Goal: Use online tool/utility: Utilize a website feature to perform a specific function

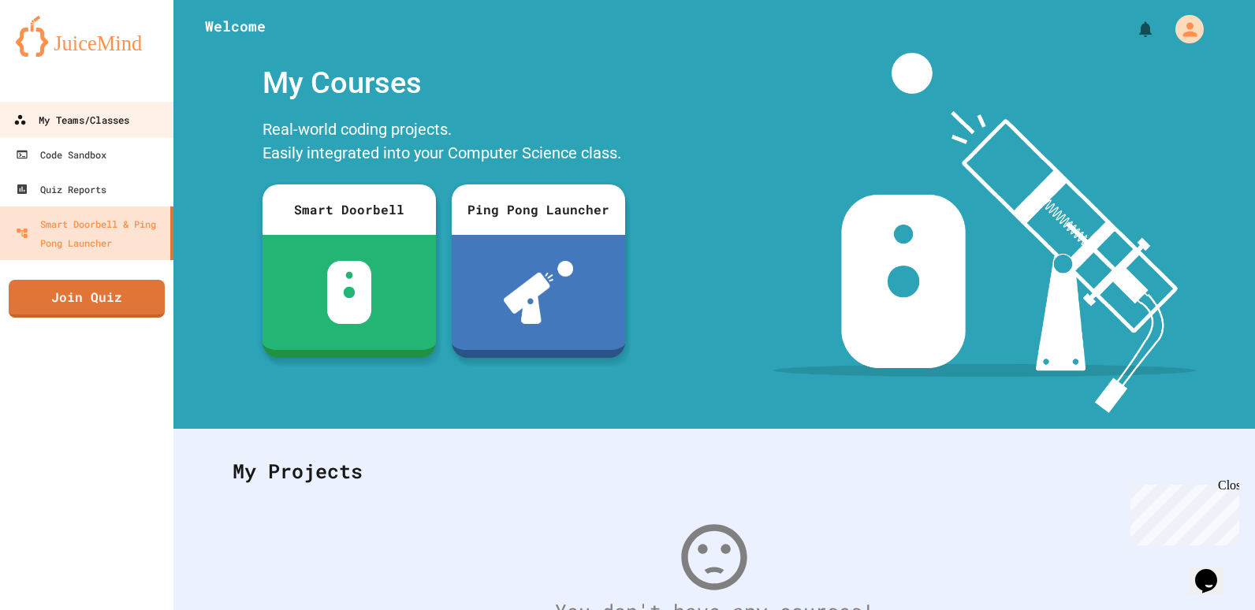
click at [102, 130] on link "My Teams/Classes" at bounding box center [87, 119] width 179 height 35
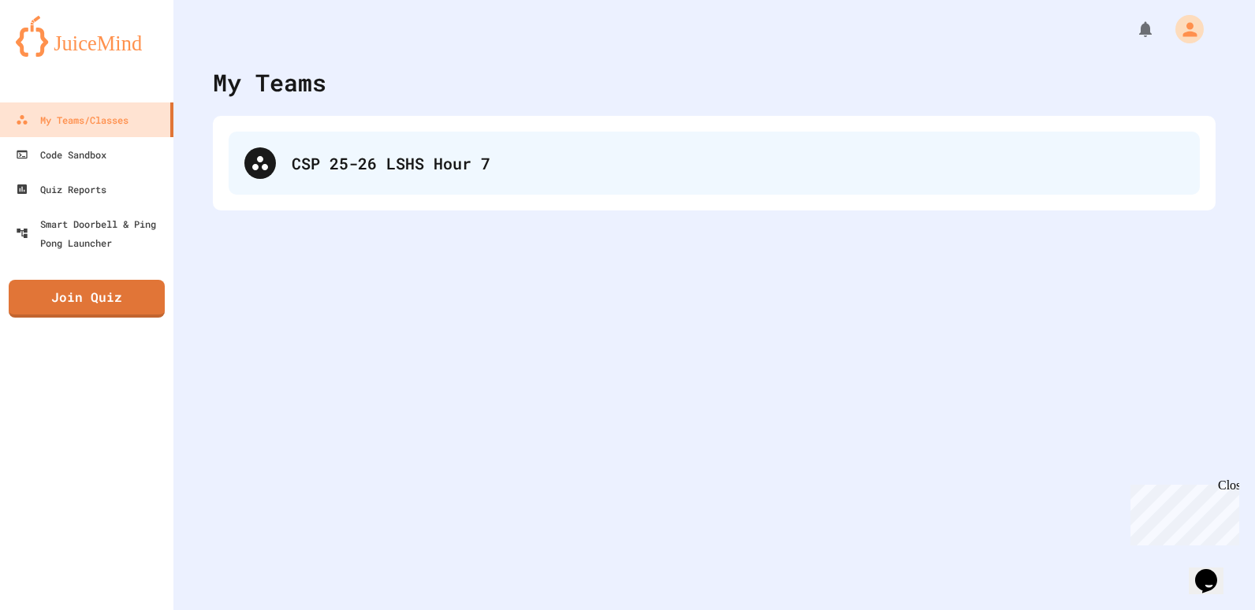
click at [367, 181] on div "CSP 25-26 LSHS Hour 7" at bounding box center [714, 163] width 971 height 63
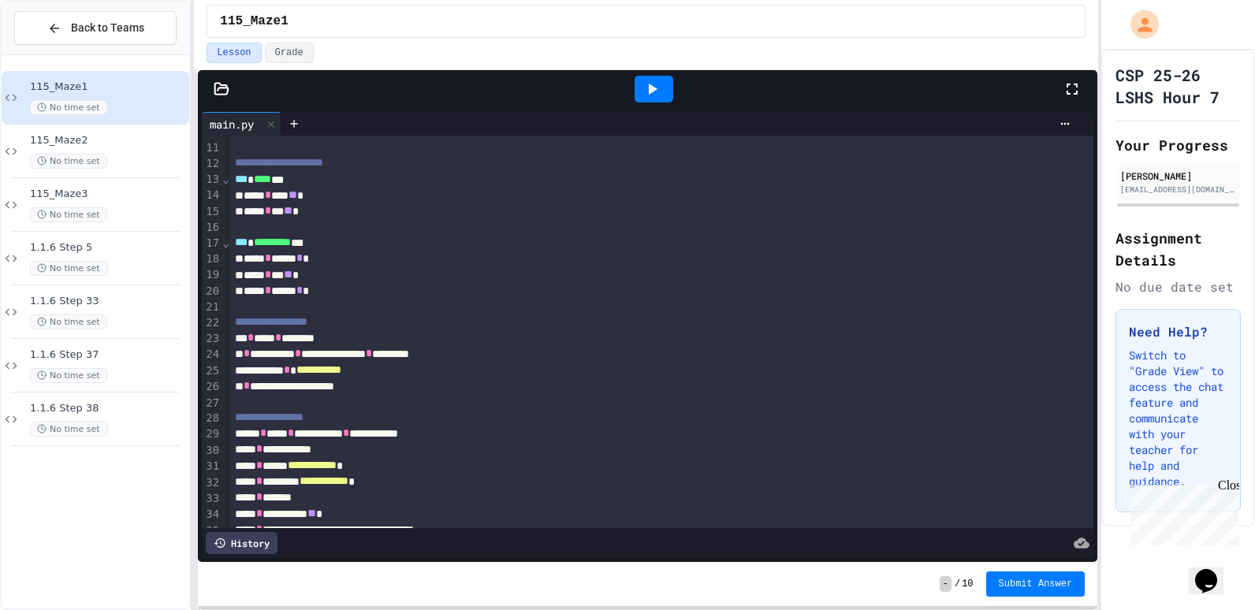
scroll to position [473, 0]
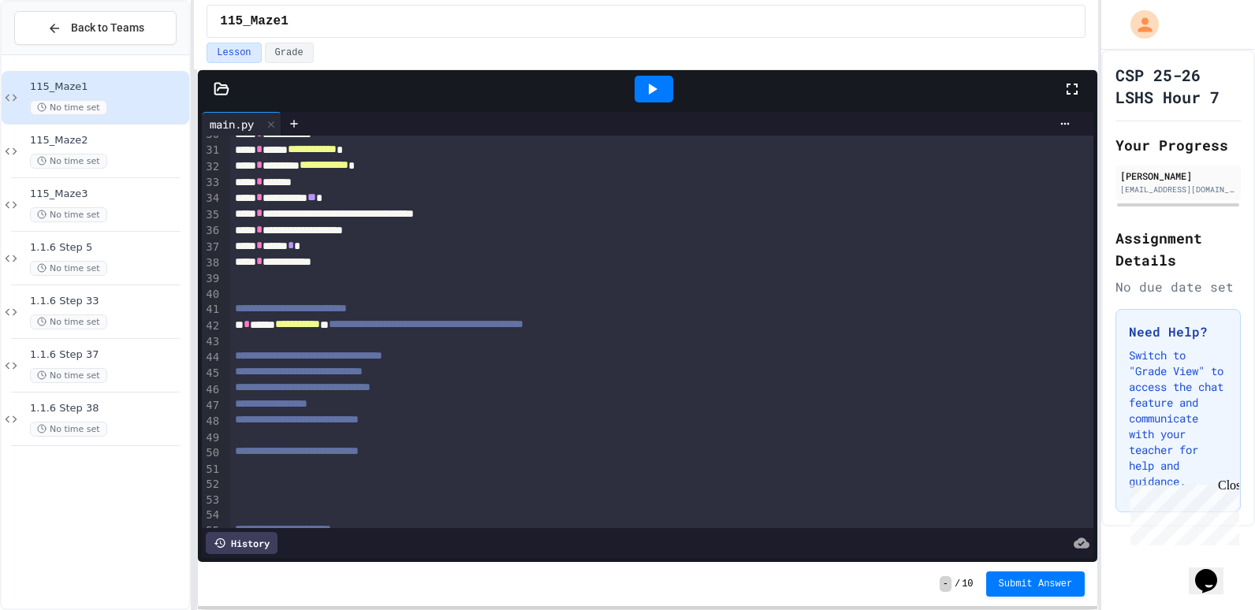
click at [657, 93] on icon at bounding box center [652, 89] width 19 height 19
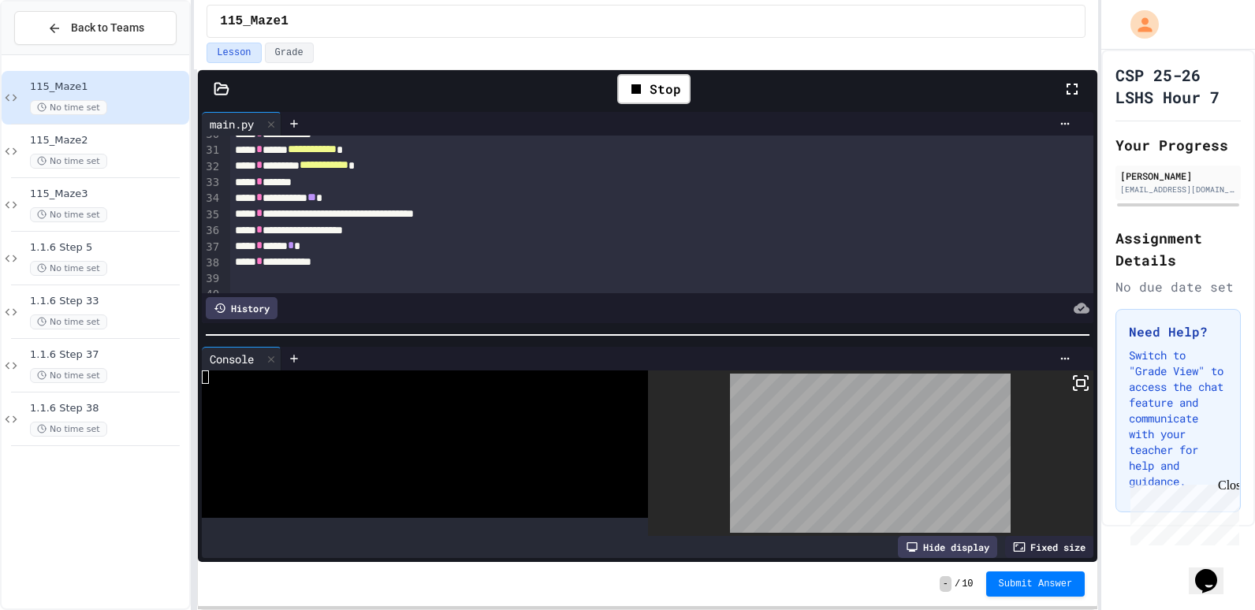
scroll to position [788, 0]
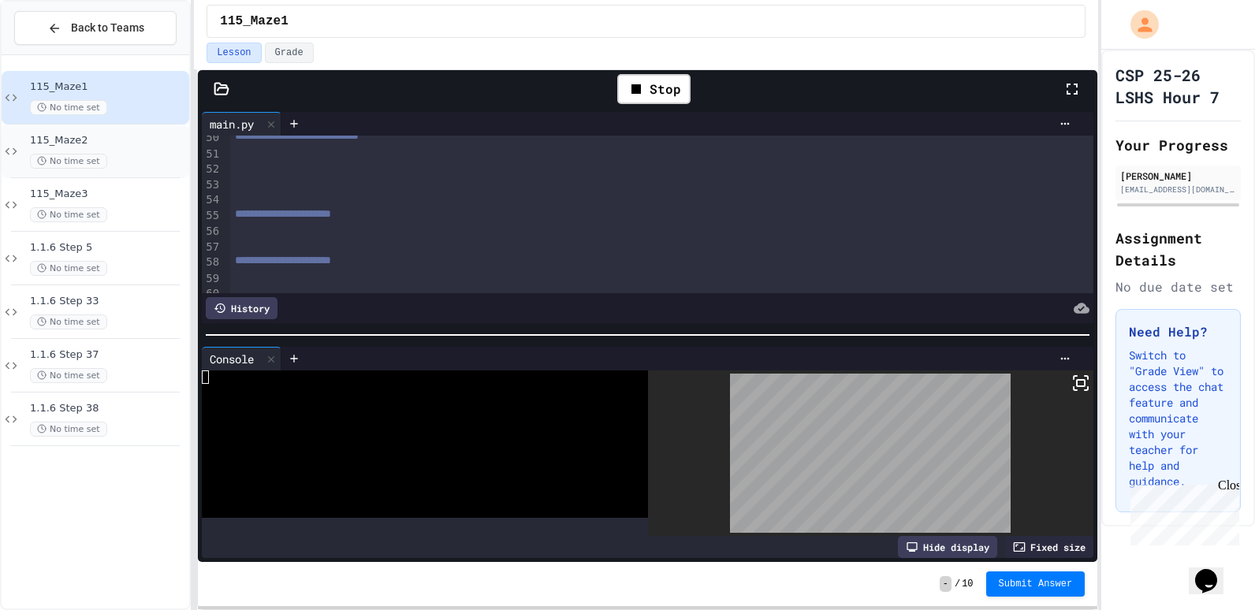
click at [129, 150] on div "115_Maze2 No time set" at bounding box center [108, 151] width 156 height 35
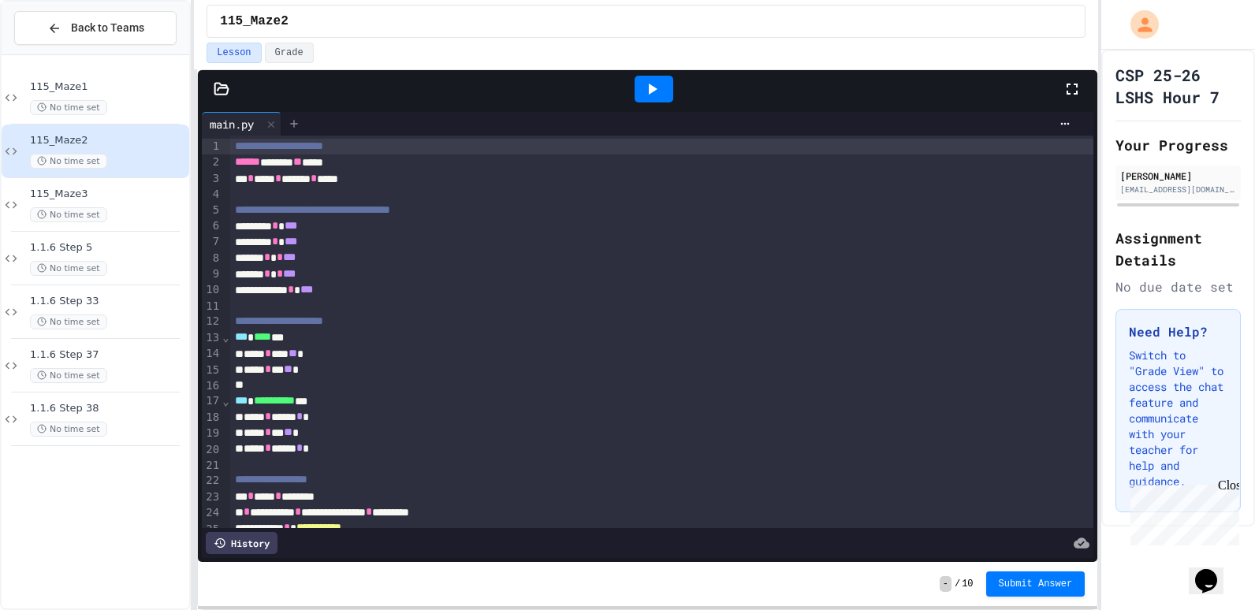
click at [296, 127] on icon at bounding box center [294, 123] width 7 height 7
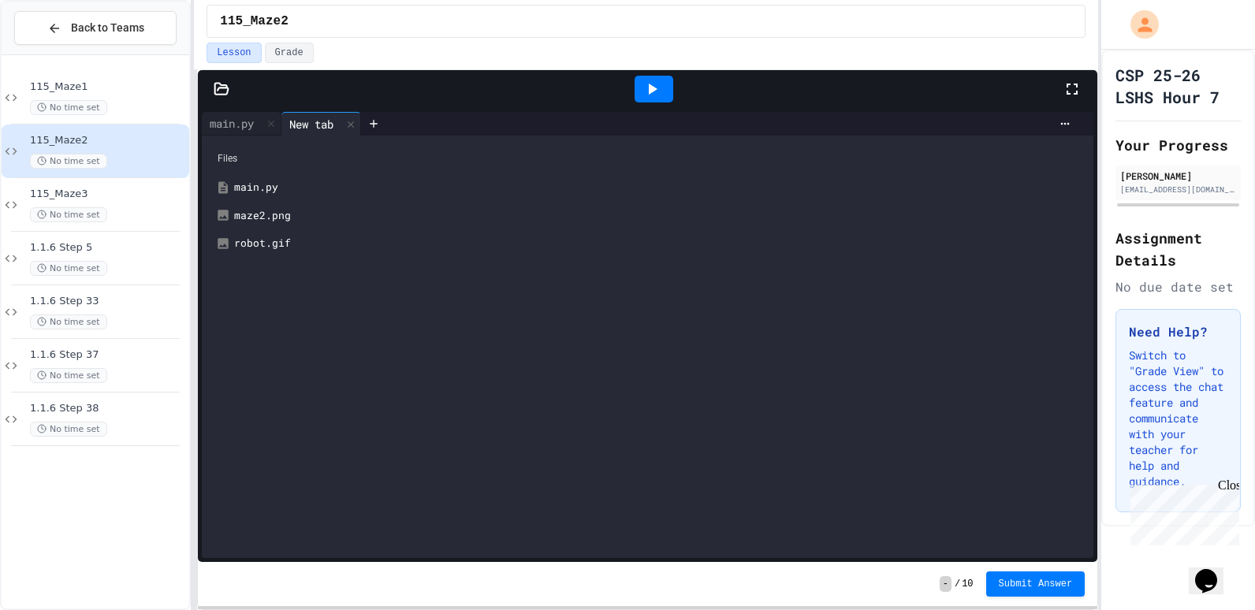
click at [287, 216] on div "maze2.png" at bounding box center [659, 216] width 850 height 16
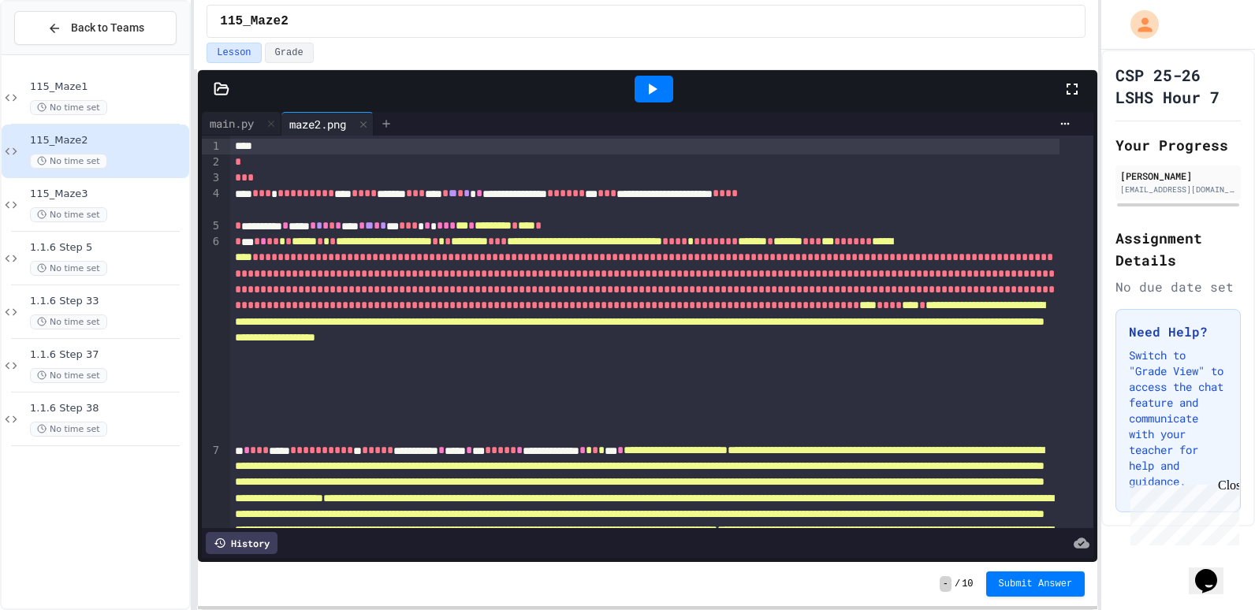
click at [386, 119] on icon at bounding box center [386, 123] width 13 height 13
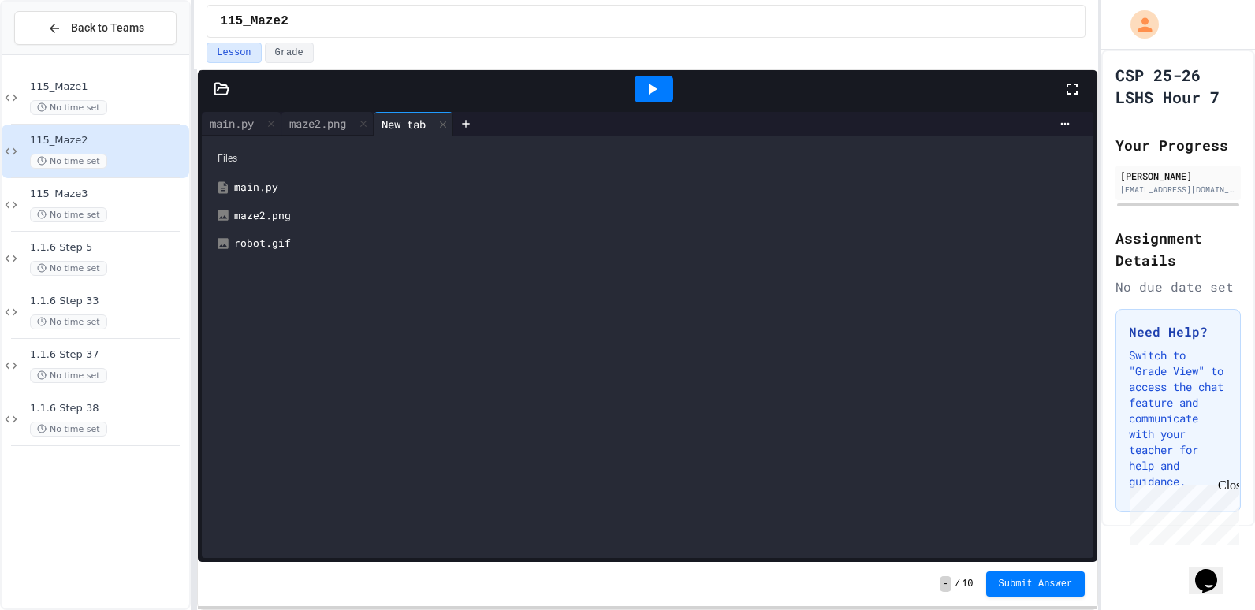
click at [278, 244] on div "robot.gif" at bounding box center [659, 244] width 850 height 16
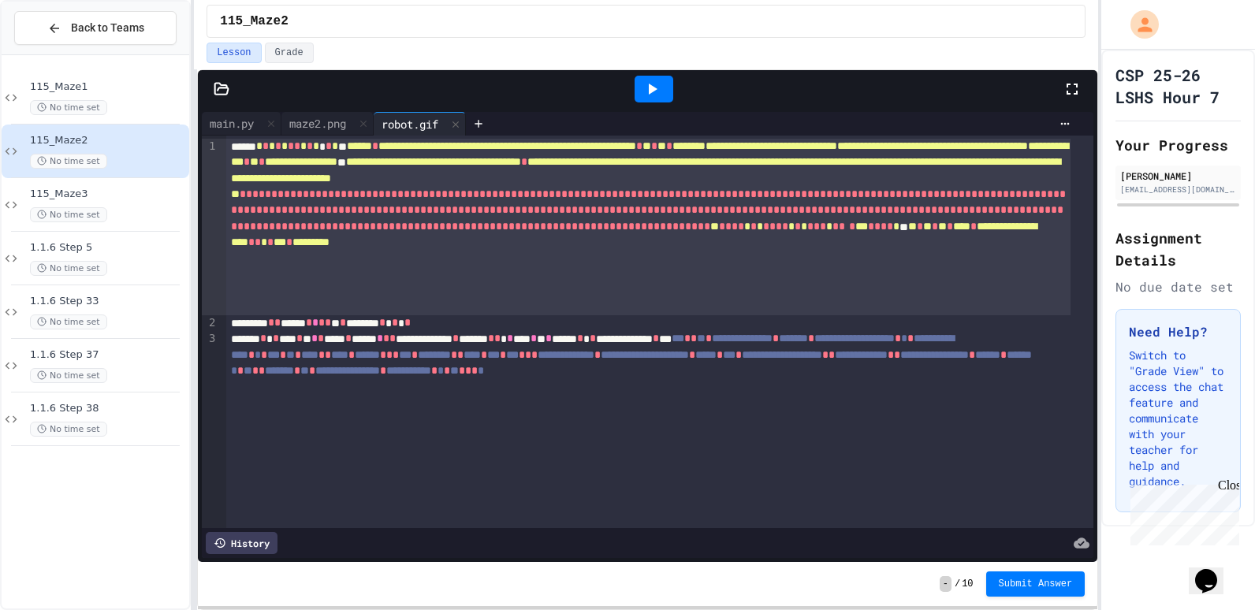
click at [244, 111] on div "**********" at bounding box center [648, 335] width 900 height 454
click at [243, 118] on div "main.py" at bounding box center [232, 123] width 60 height 17
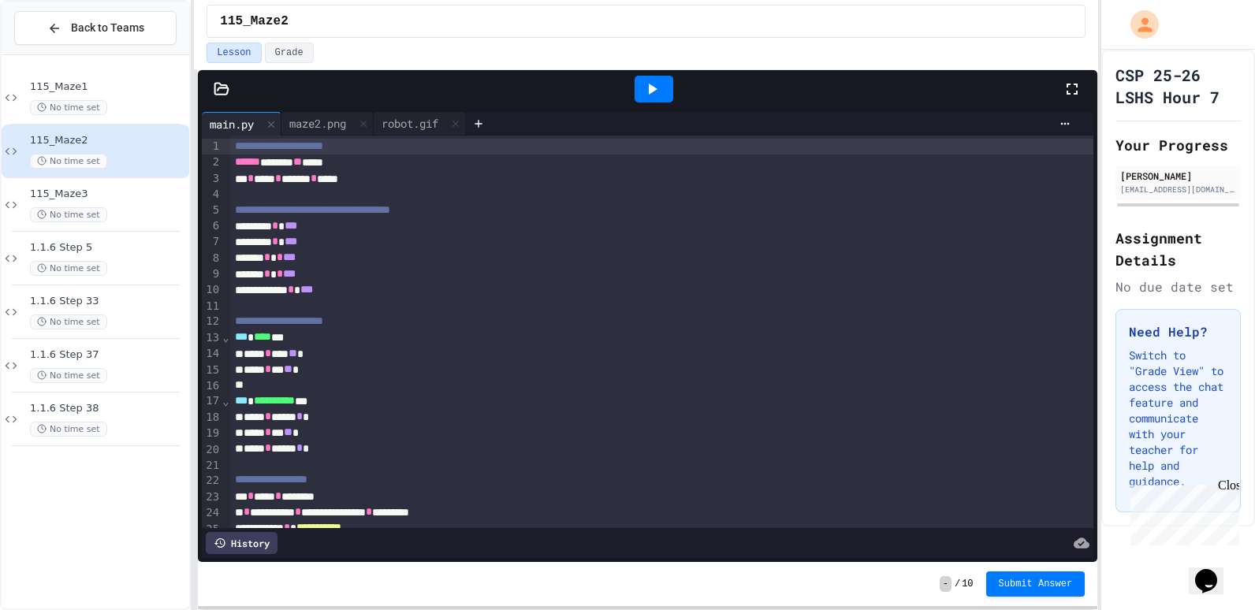
click at [664, 93] on div at bounding box center [654, 89] width 39 height 27
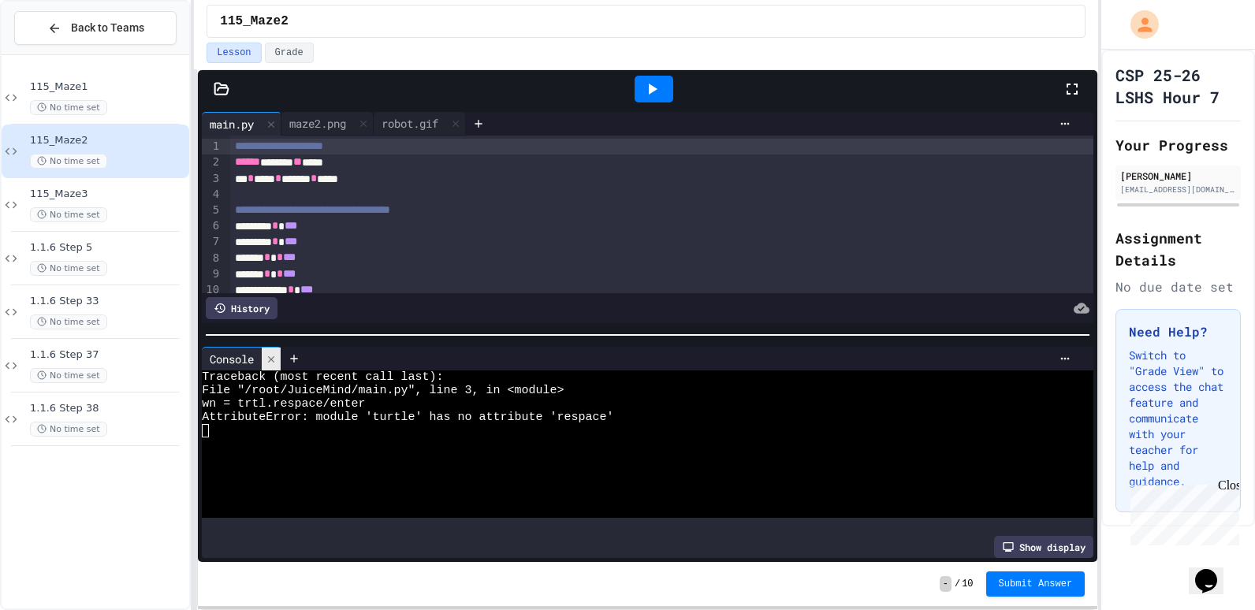
click at [276, 354] on icon at bounding box center [271, 359] width 11 height 11
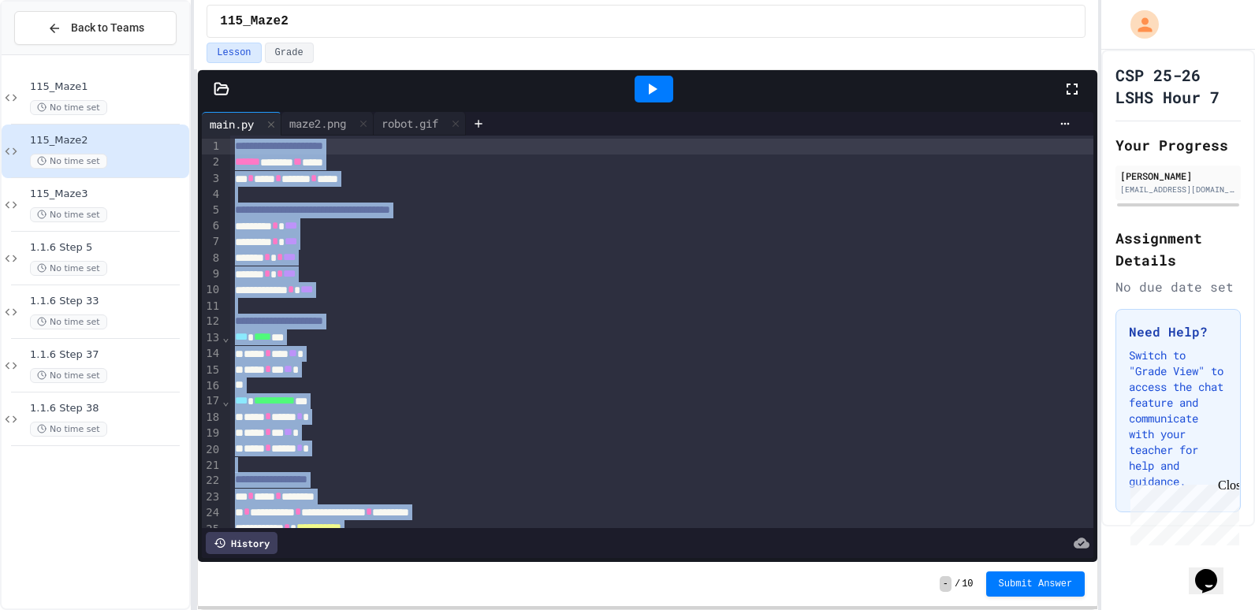
drag, startPoint x: 360, startPoint y: 496, endPoint x: 207, endPoint y: 145, distance: 383.1
click at [207, 145] on div "**********" at bounding box center [648, 332] width 892 height 393
copy div "**********"
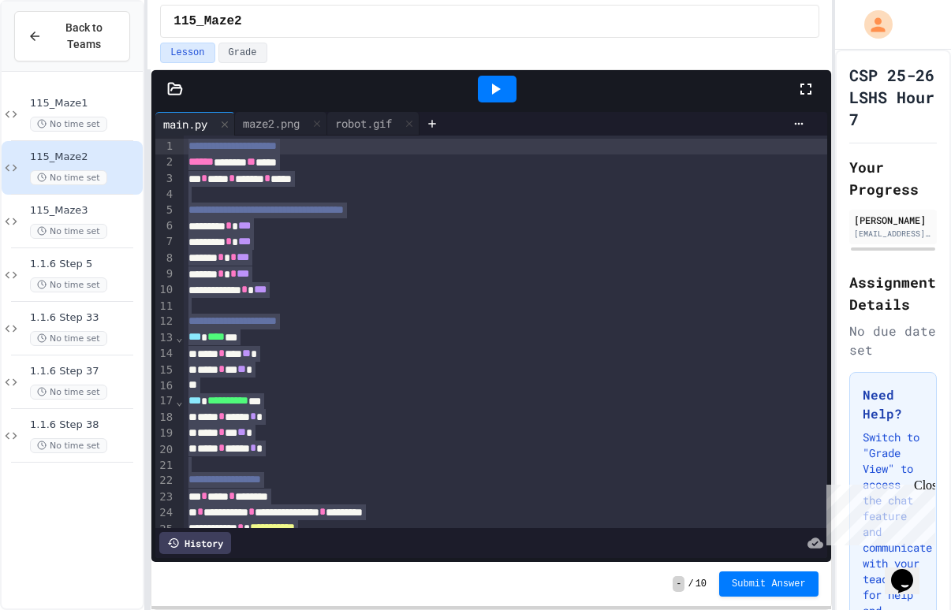
scroll to position [315, 0]
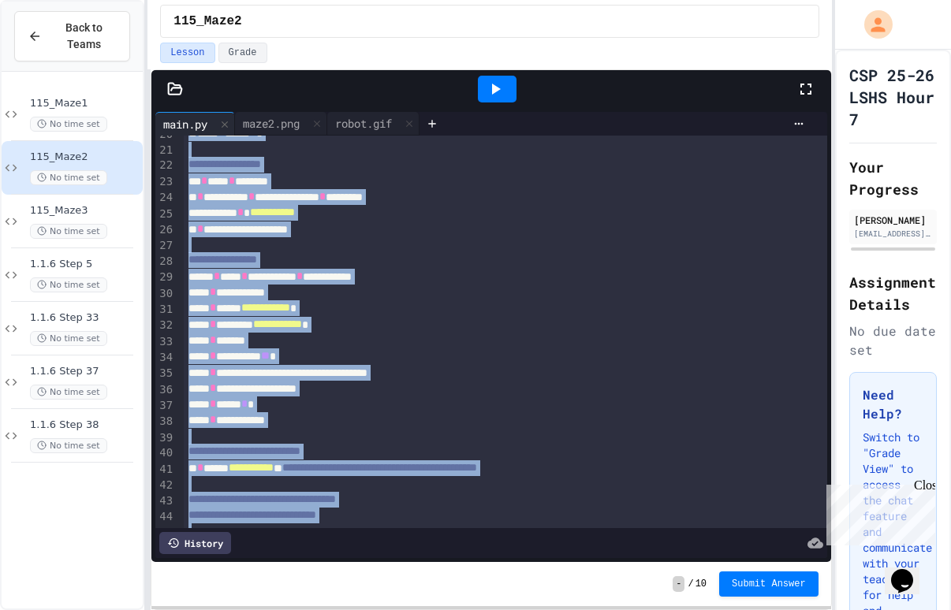
click at [534, 389] on div "**********" at bounding box center [488, 389] width 609 height 16
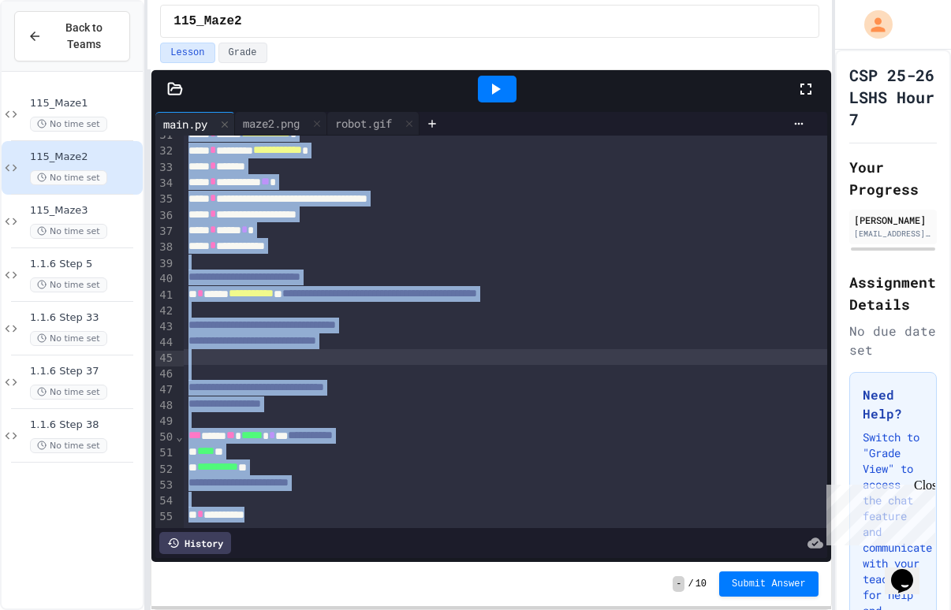
scroll to position [0, 0]
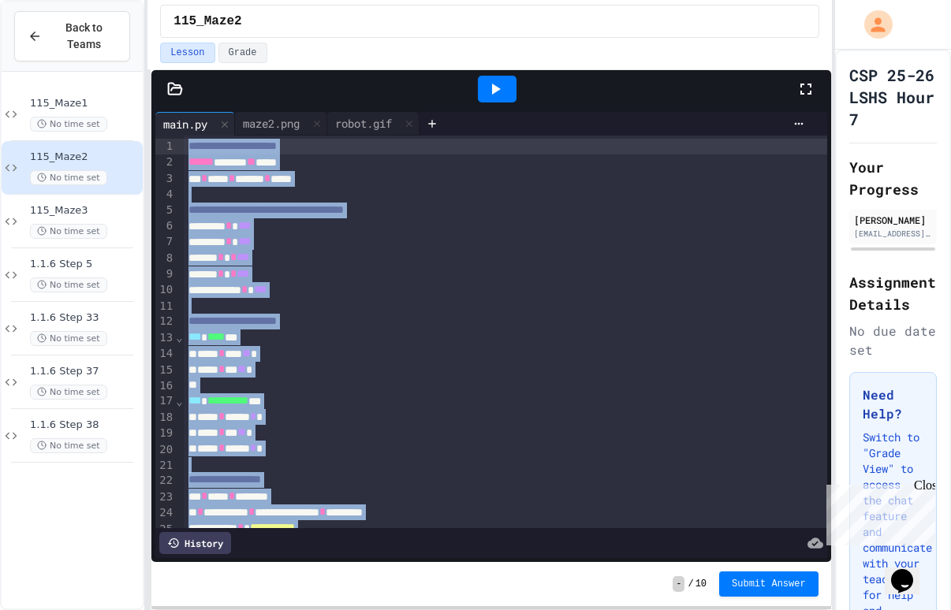
drag, startPoint x: 311, startPoint y: 486, endPoint x: 184, endPoint y: 140, distance: 368.4
click at [184, 140] on div "**********" at bounding box center [505, 576] width 643 height 881
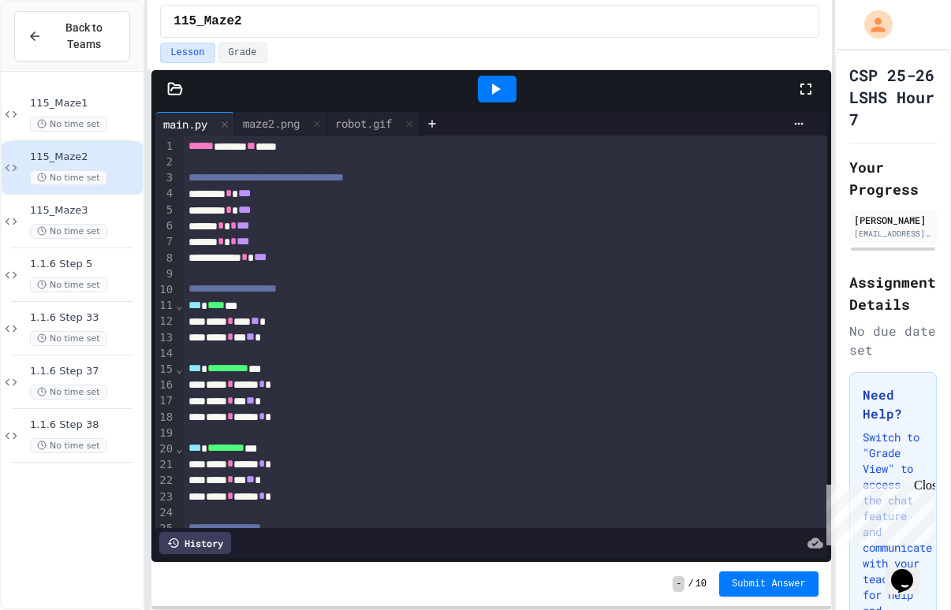
scroll to position [466, 0]
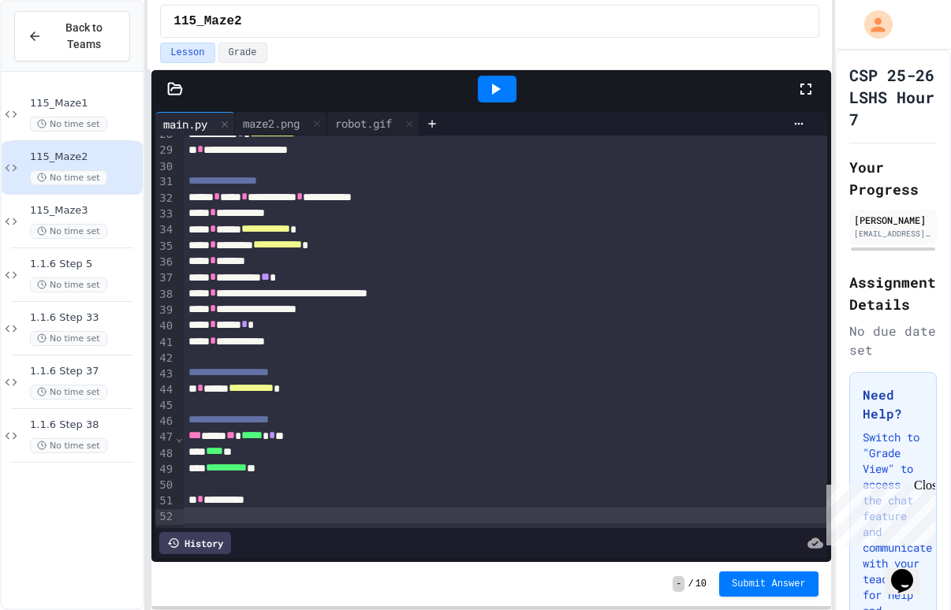
click at [501, 79] on div at bounding box center [497, 89] width 39 height 27
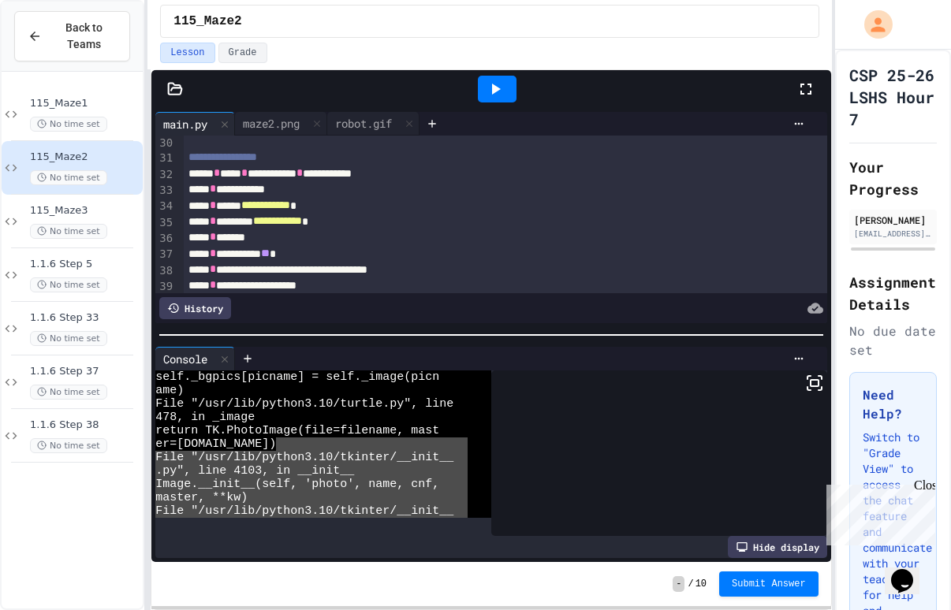
scroll to position [0, 0]
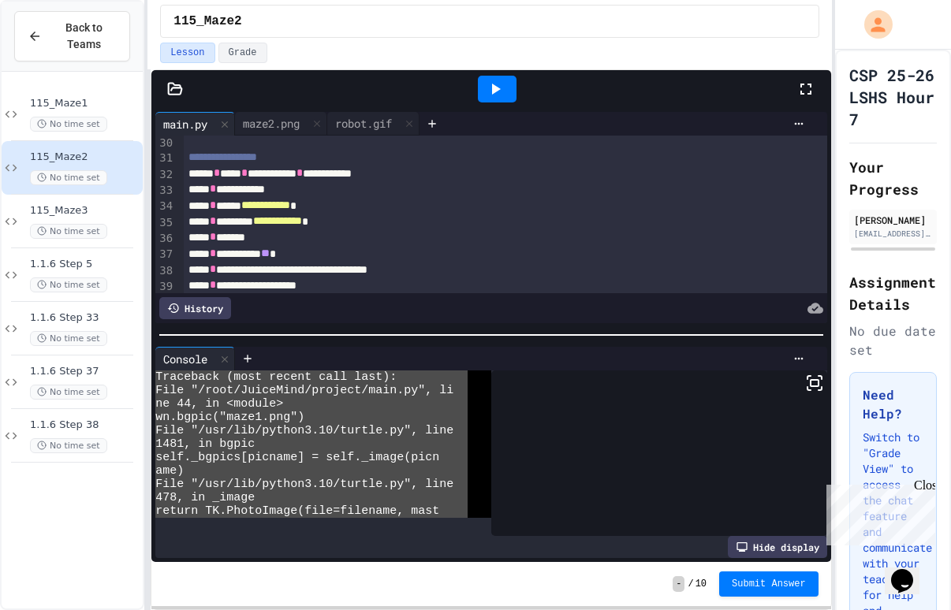
drag, startPoint x: 367, startPoint y: 488, endPoint x: 154, endPoint y: 367, distance: 245.4
click at [154, 367] on div "Console WWWWWWWWWWWWWWWWWWWWWWWWWWWWWWWW Traceback (most recent call last): Fil…" at bounding box center [490, 452] width 679 height 219
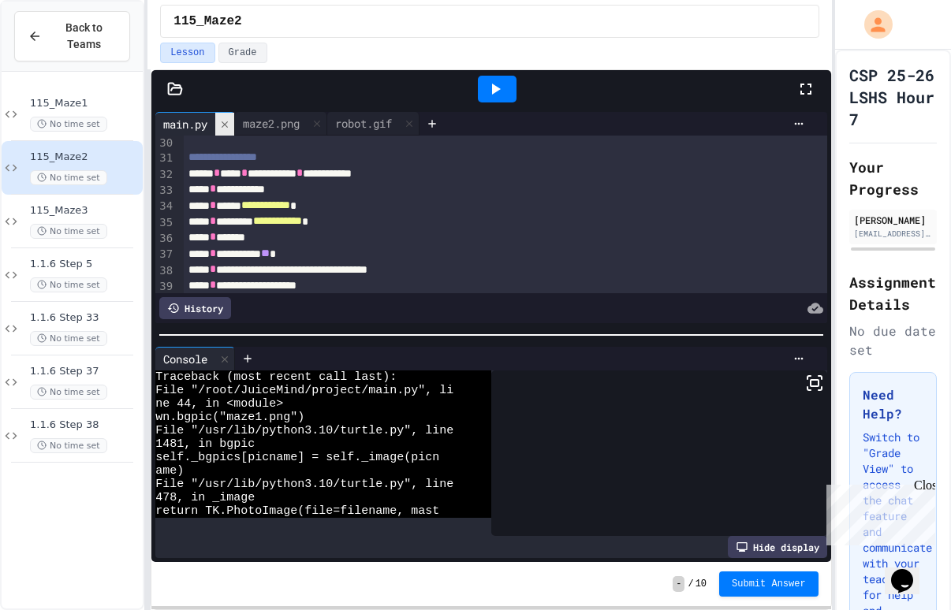
click at [223, 127] on icon at bounding box center [224, 124] width 11 height 11
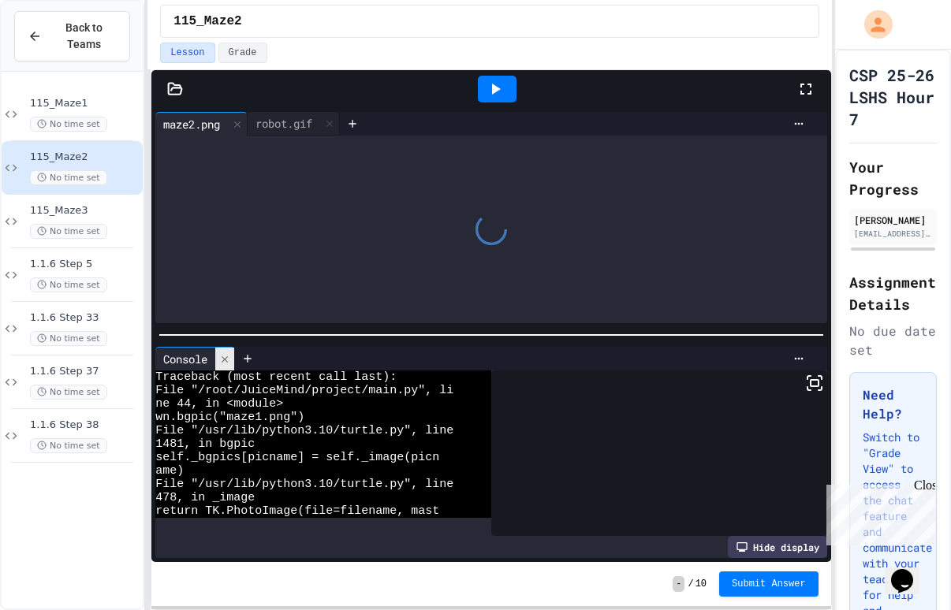
click at [224, 356] on icon at bounding box center [224, 359] width 11 height 11
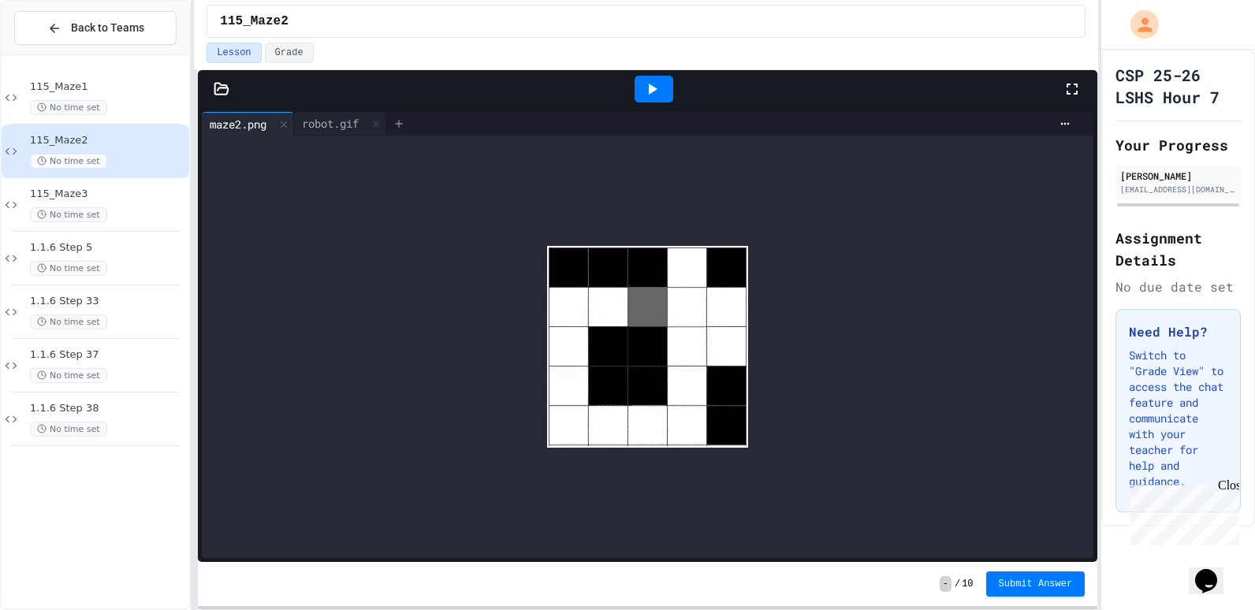
click at [402, 121] on icon at bounding box center [399, 123] width 13 height 13
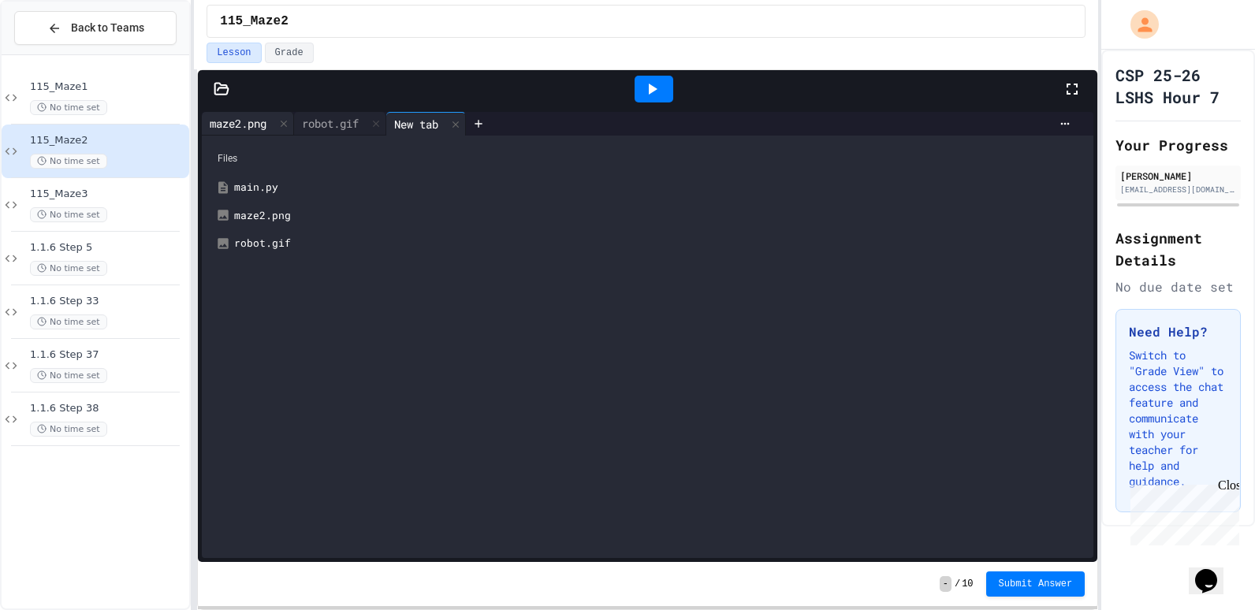
click at [255, 116] on div "maze2.png" at bounding box center [238, 123] width 73 height 17
